Goal: Transaction & Acquisition: Purchase product/service

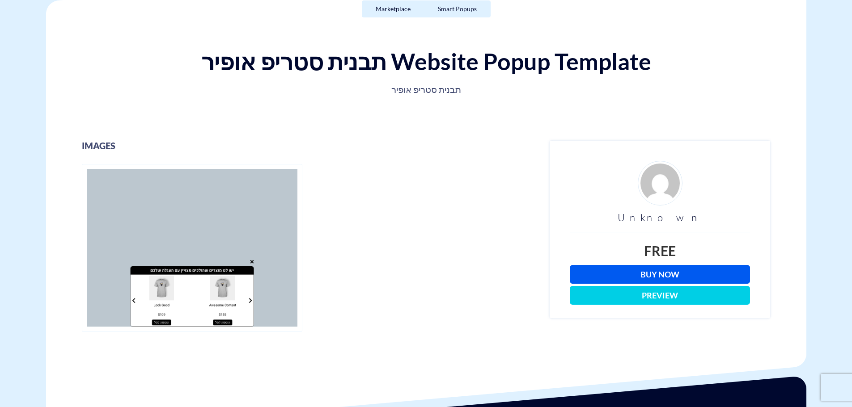
click at [621, 267] on link "Buy Now" at bounding box center [659, 274] width 180 height 19
click at [612, 273] on link "Buy Now" at bounding box center [659, 274] width 180 height 19
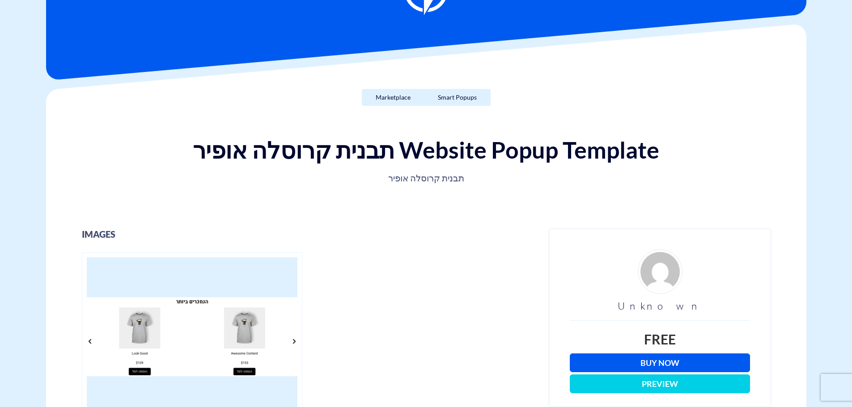
scroll to position [45, 0]
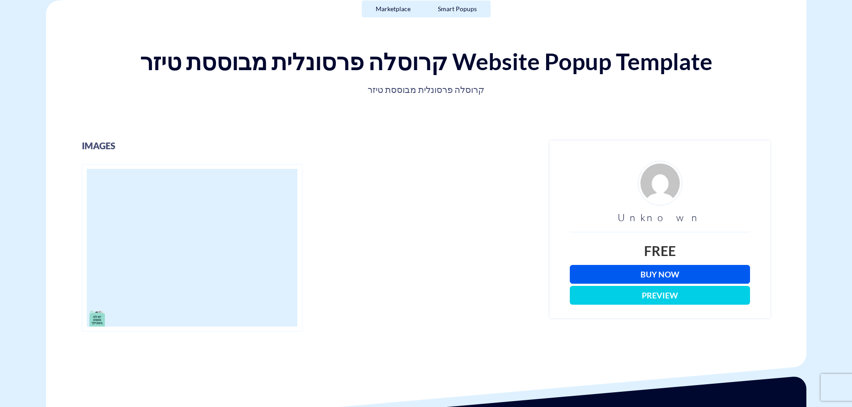
scroll to position [179, 0]
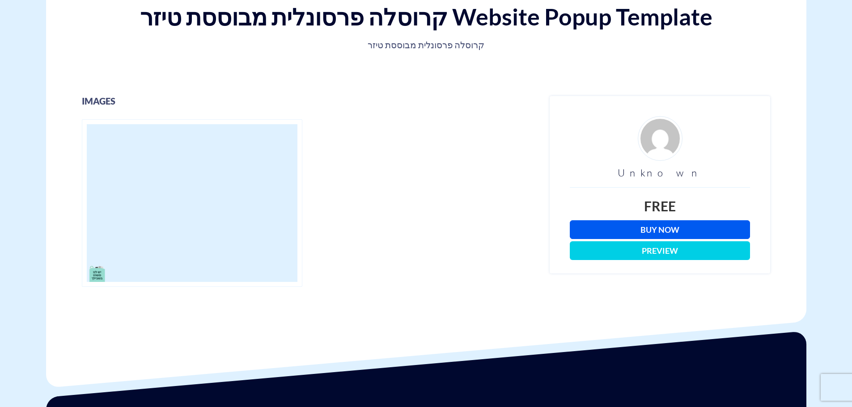
click at [661, 224] on link "Buy Now" at bounding box center [659, 229] width 180 height 19
